Goal: Information Seeking & Learning: Learn about a topic

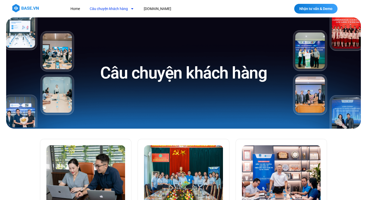
click at [122, 7] on link "Câu chuyện khách hàng" at bounding box center [112, 8] width 52 height 9
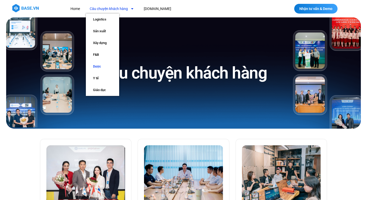
click at [99, 66] on link "Dược" at bounding box center [102, 67] width 33 height 12
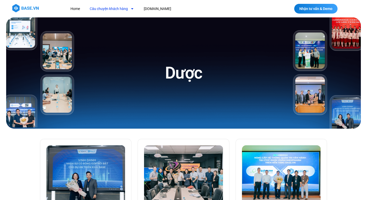
click at [130, 9] on span "Menu" at bounding box center [131, 8] width 6 height 9
